Goal: Find specific page/section: Find specific page/section

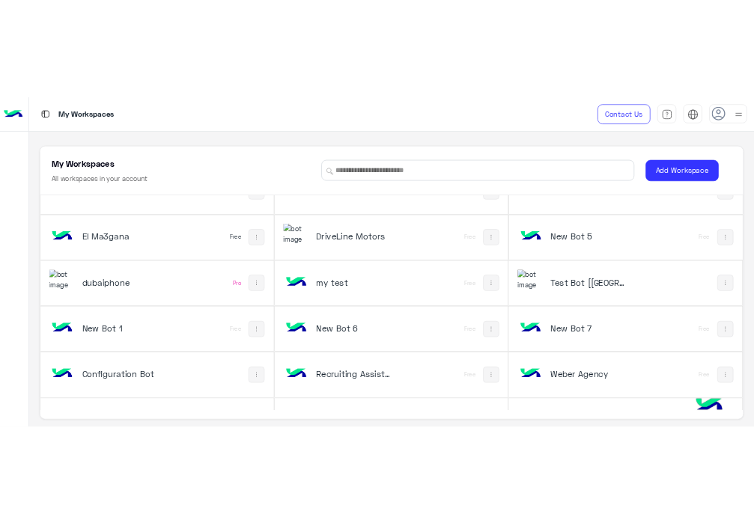
scroll to position [116, 0]
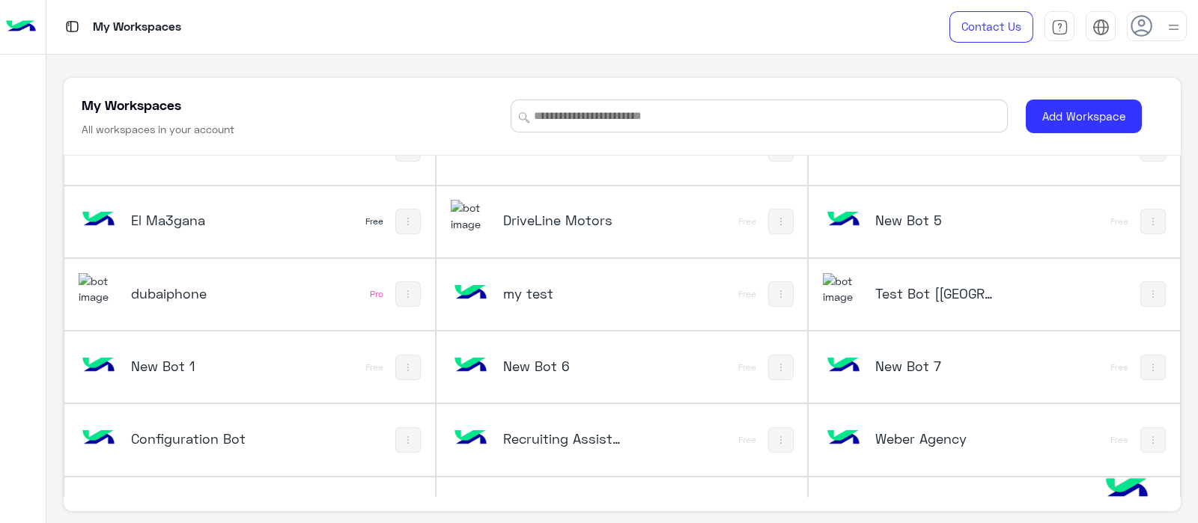
click at [246, 432] on h5 "Configuration Bot" at bounding box center [193, 439] width 124 height 18
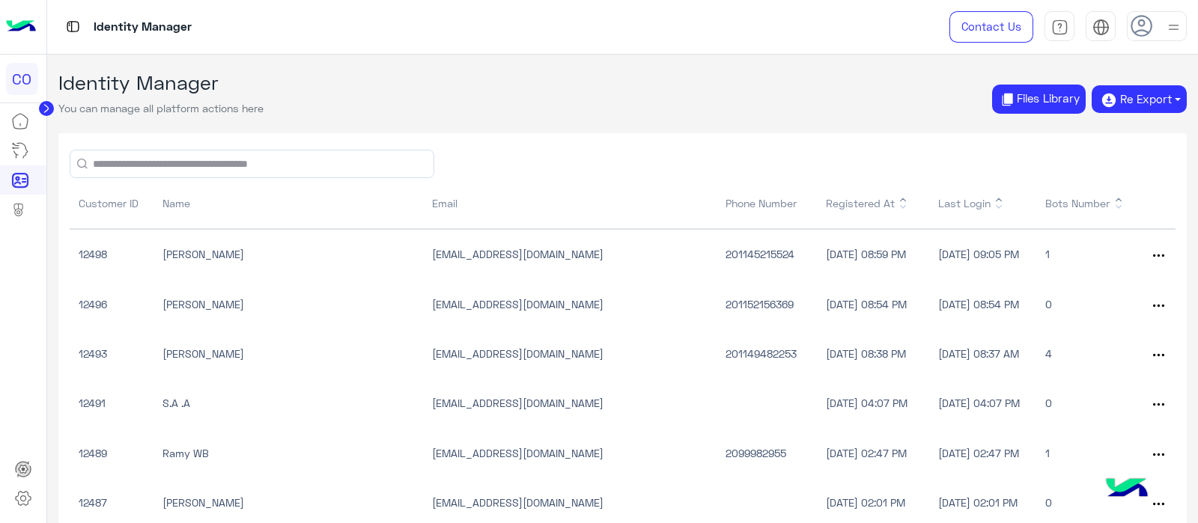
click at [255, 150] on input "text" at bounding box center [252, 163] width 364 height 27
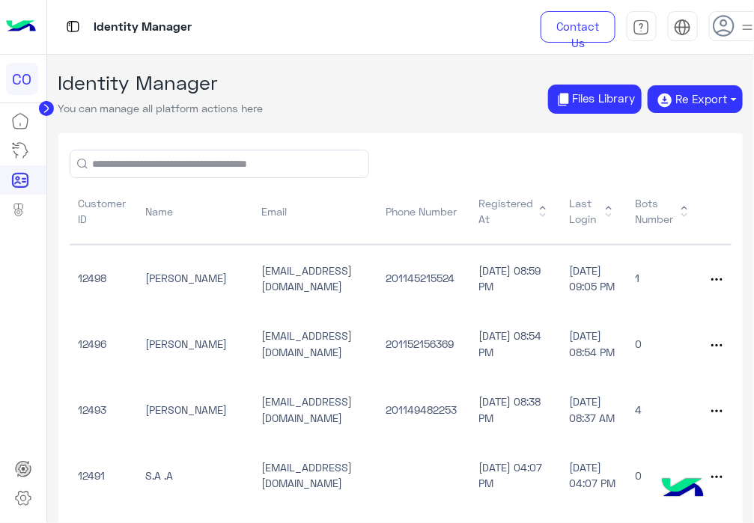
click at [236, 160] on input "text" at bounding box center [219, 163] width 298 height 27
type input "**********"
click at [77, 159] on button "submit" at bounding box center [82, 164] width 10 height 10
